Goal: Transaction & Acquisition: Book appointment/travel/reservation

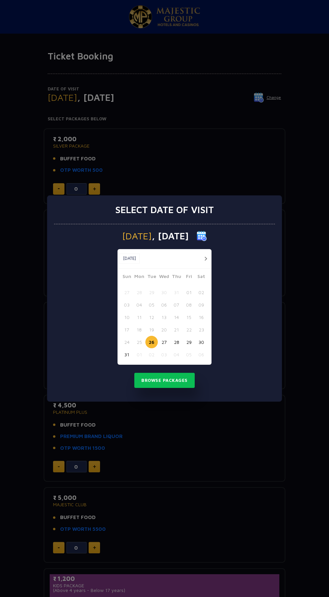
click at [152, 342] on button "26" at bounding box center [152, 342] width 12 height 12
click at [154, 341] on button "26" at bounding box center [152, 342] width 12 height 12
click at [188, 382] on button "Browse Packages" at bounding box center [164, 380] width 61 height 15
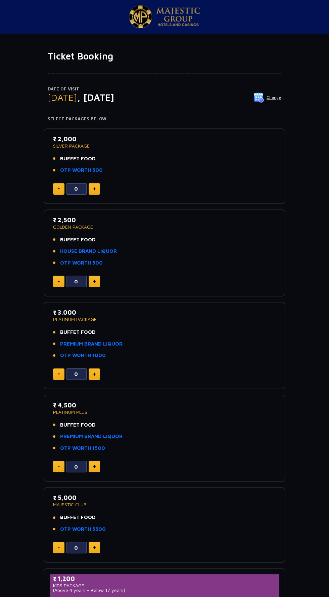
click at [199, 239] on li "BUFFET FOOD" at bounding box center [164, 240] width 223 height 8
click at [66, 220] on p "₹ 2,500" at bounding box center [164, 219] width 223 height 9
click at [72, 309] on p "₹ 3,000" at bounding box center [164, 312] width 223 height 9
click at [94, 373] on img at bounding box center [94, 373] width 3 height 3
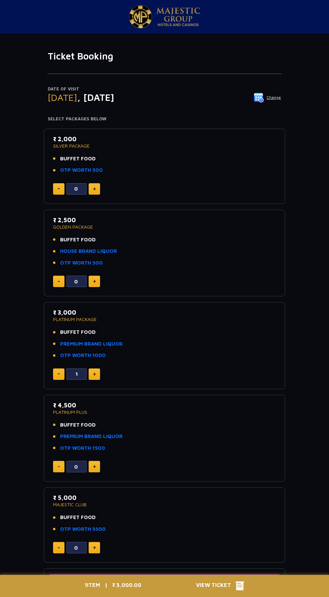
click at [95, 373] on img at bounding box center [94, 373] width 3 height 3
type input "2"
click at [243, 583] on icon at bounding box center [240, 586] width 9 height 9
